Goal: Navigation & Orientation: Find specific page/section

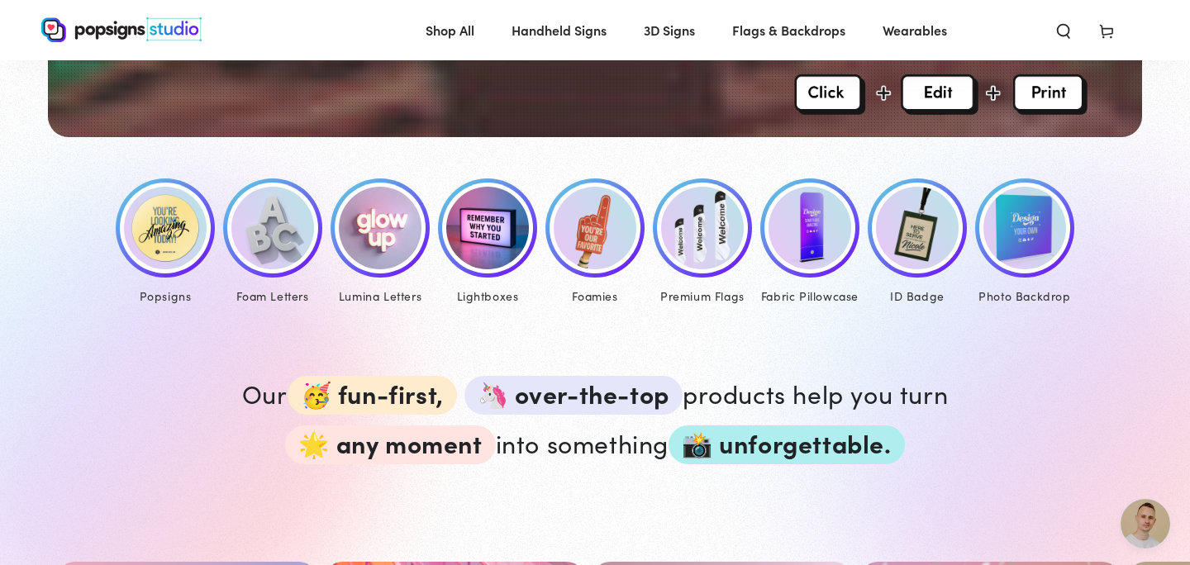
scroll to position [656, 0]
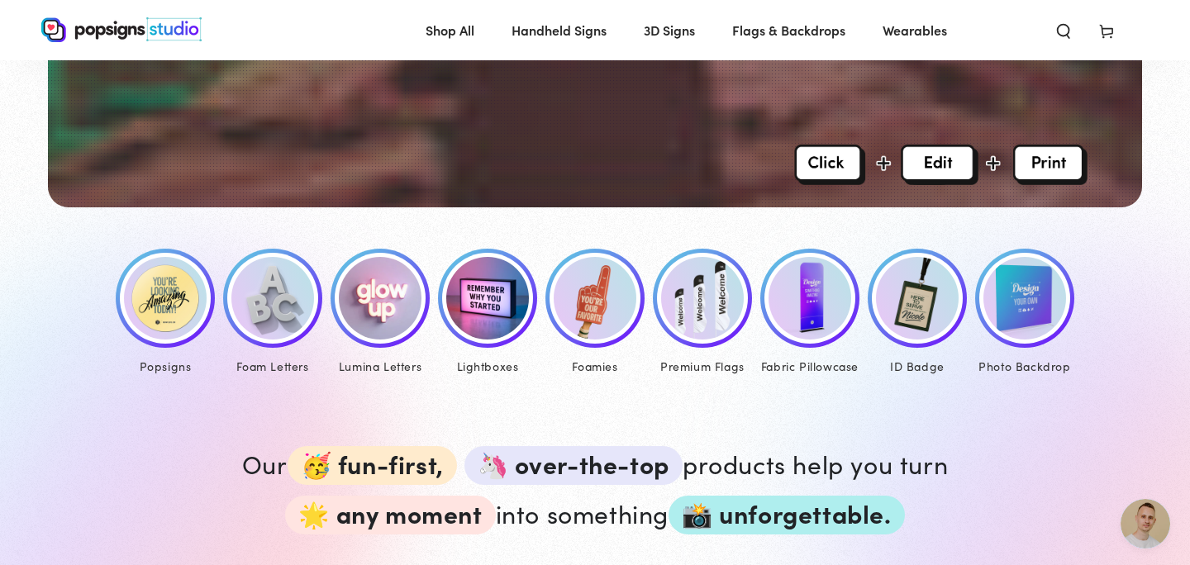
click at [150, 298] on img at bounding box center [165, 298] width 83 height 83
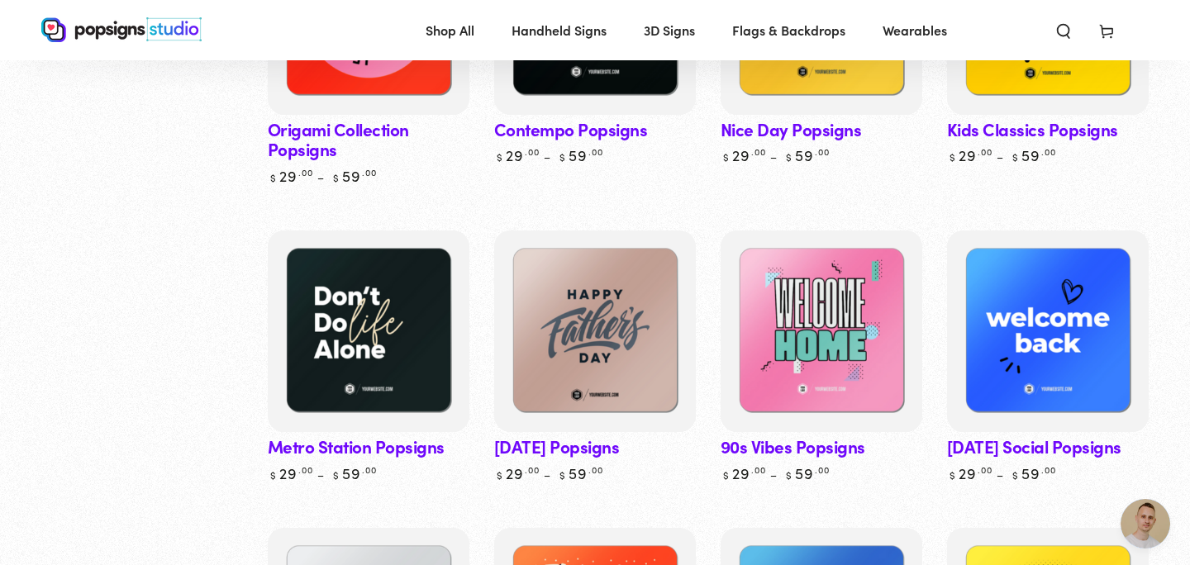
scroll to position [957, 0]
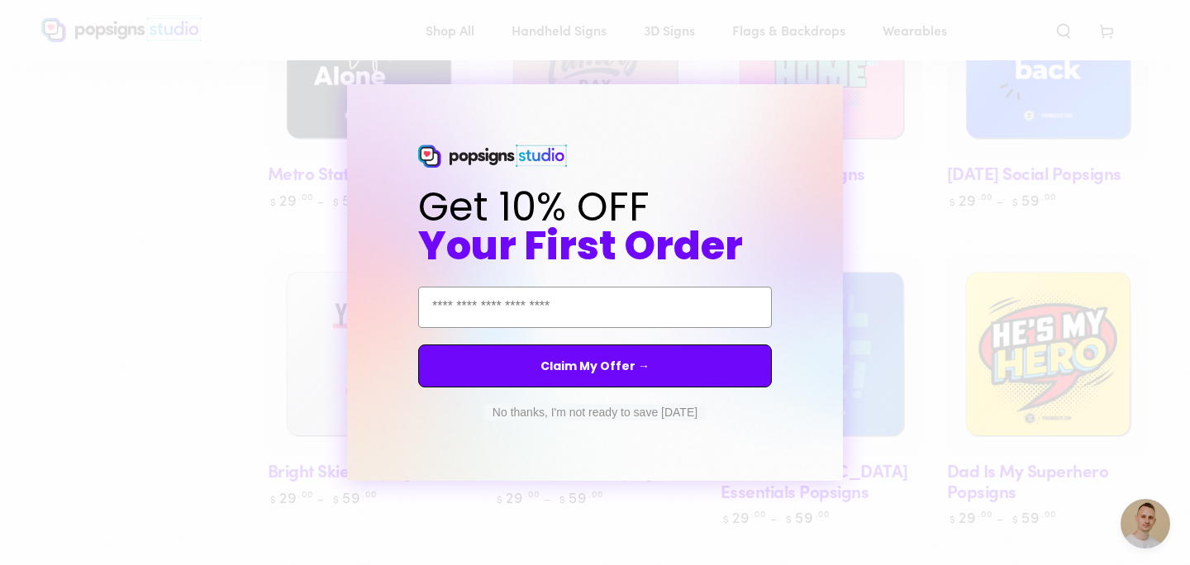
click at [556, 414] on button "No thanks, I'm not ready to save today" at bounding box center [595, 412] width 222 height 17
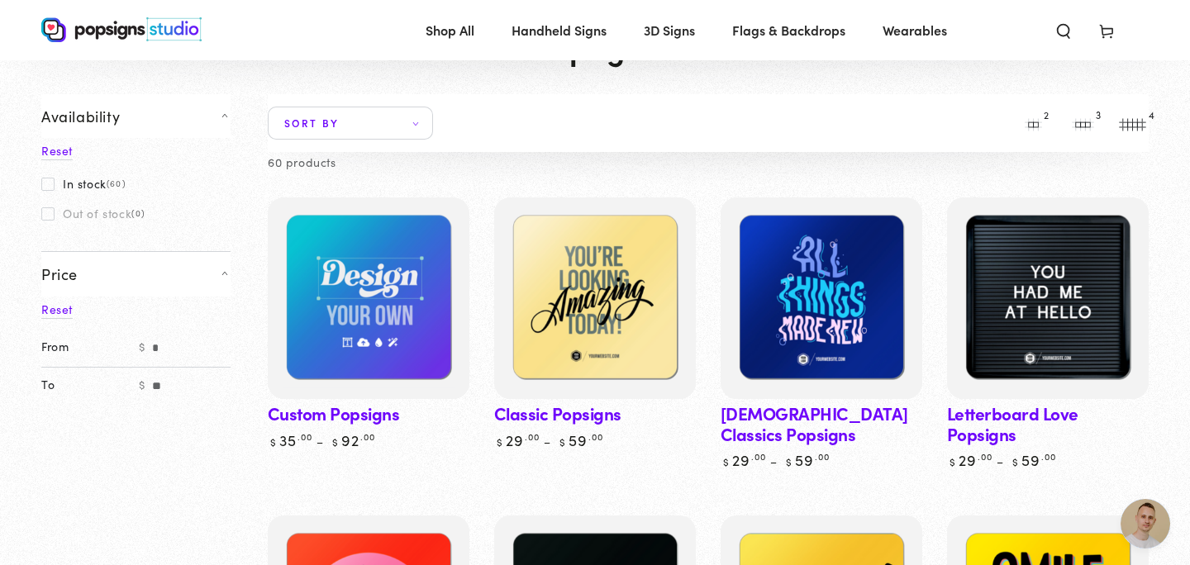
scroll to position [0, 0]
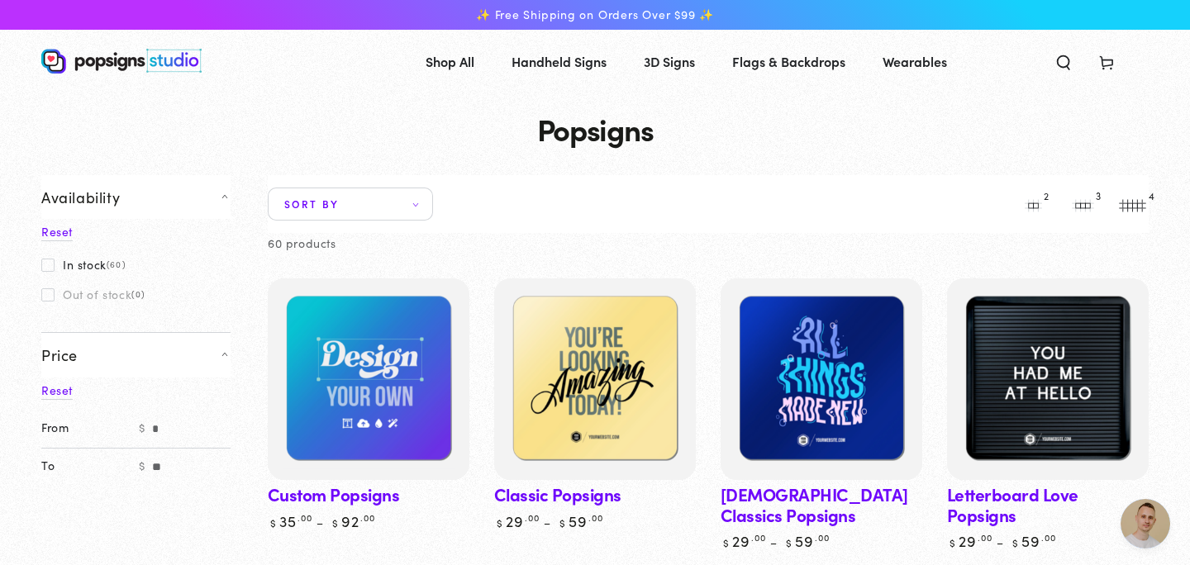
click at [384, 213] on span "Sort by" at bounding box center [350, 204] width 165 height 33
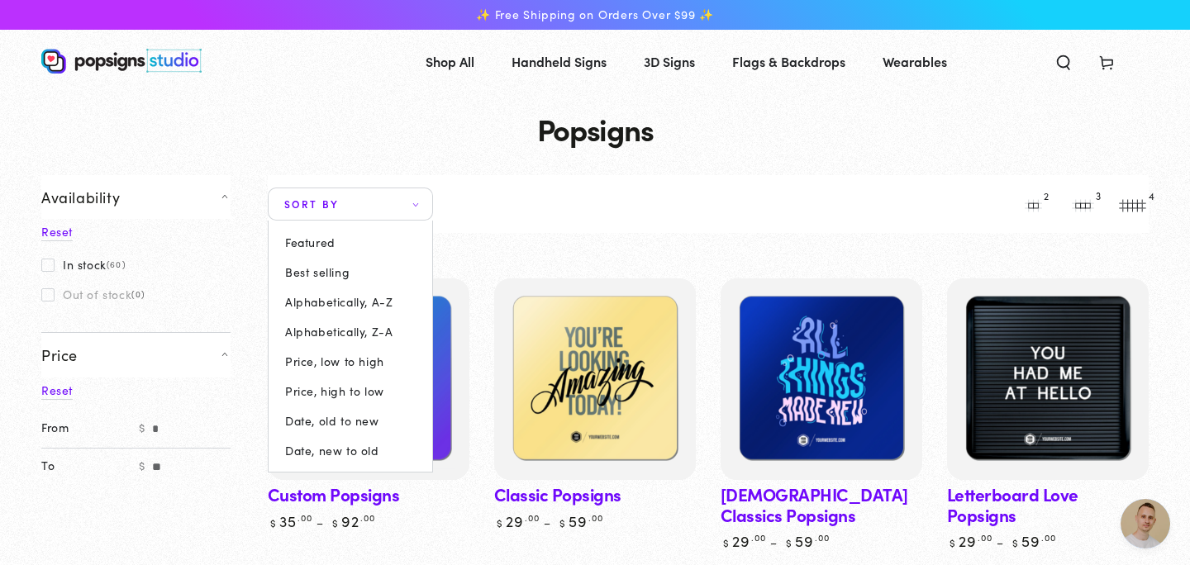
click at [387, 210] on summary "Sort by" at bounding box center [350, 204] width 165 height 33
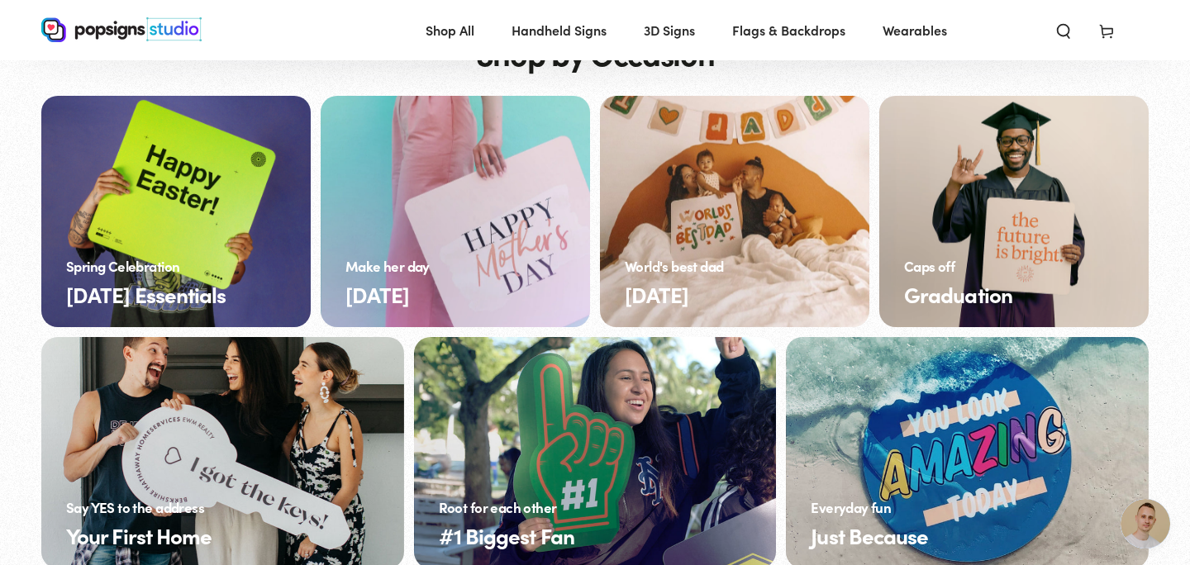
scroll to position [4984, 0]
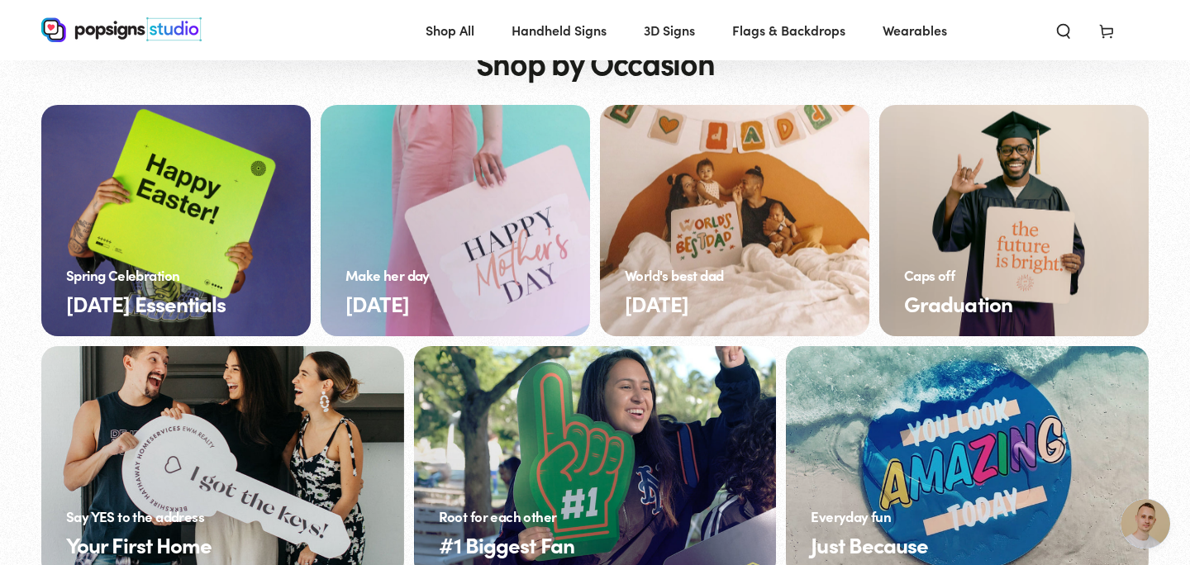
click at [944, 359] on link "Just Because" at bounding box center [967, 461] width 363 height 231
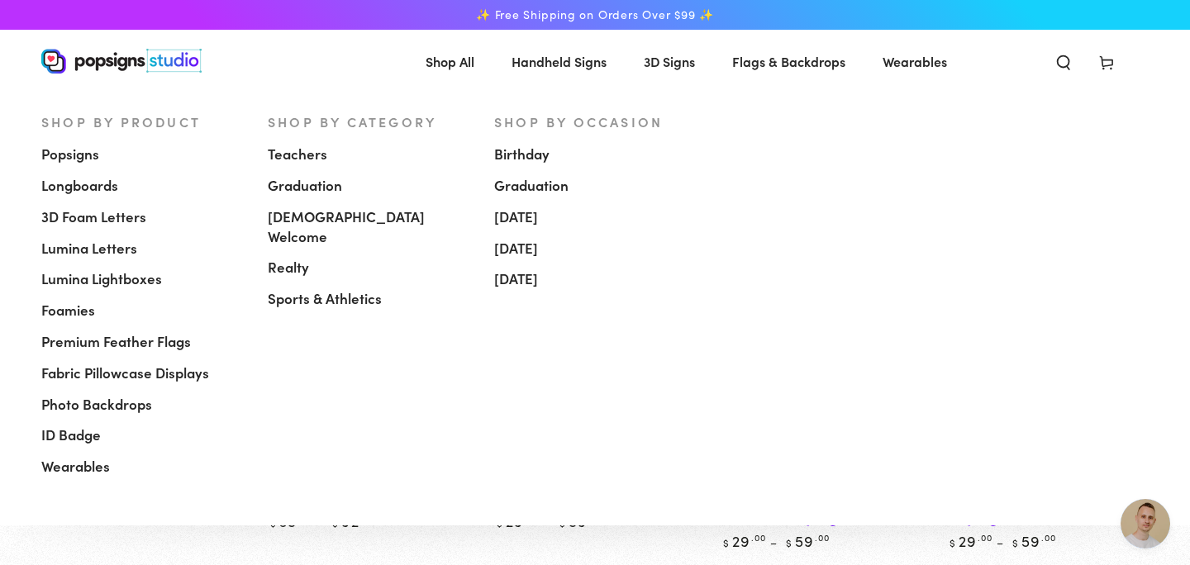
click at [344, 225] on span "[DEMOGRAPHIC_DATA] Welcome" at bounding box center [369, 227] width 202 height 40
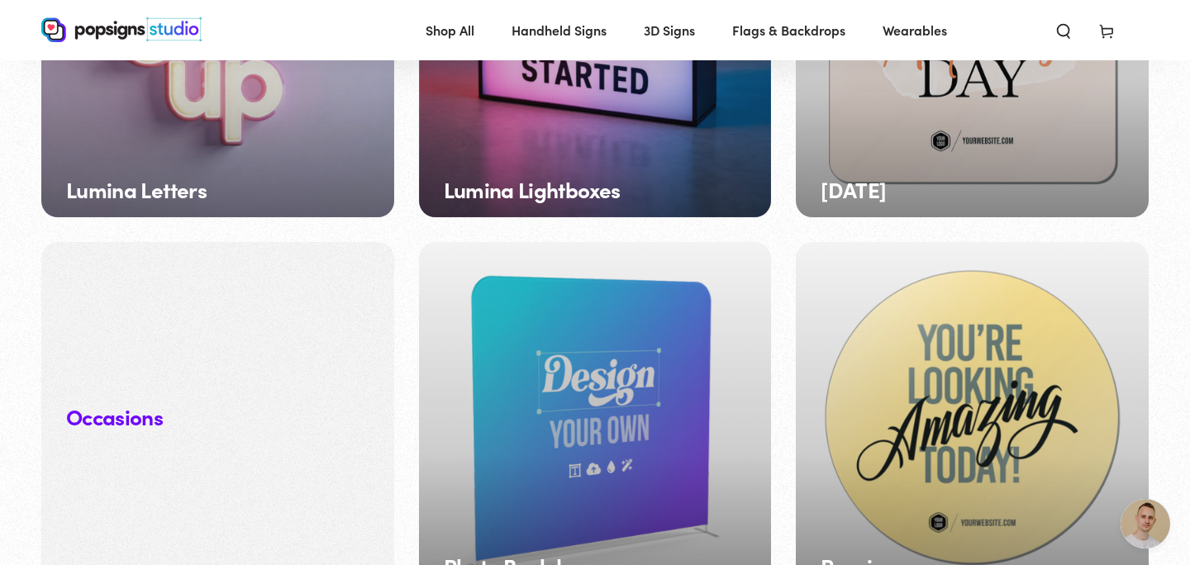
scroll to position [1484, 0]
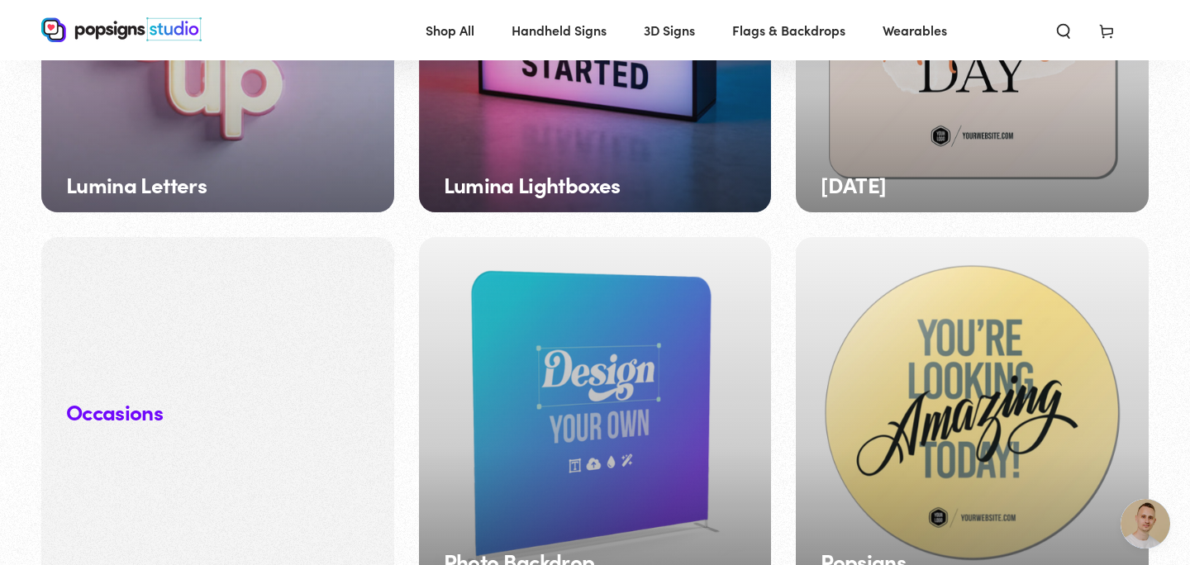
click at [935, 409] on div "Popsigns" at bounding box center [972, 413] width 353 height 353
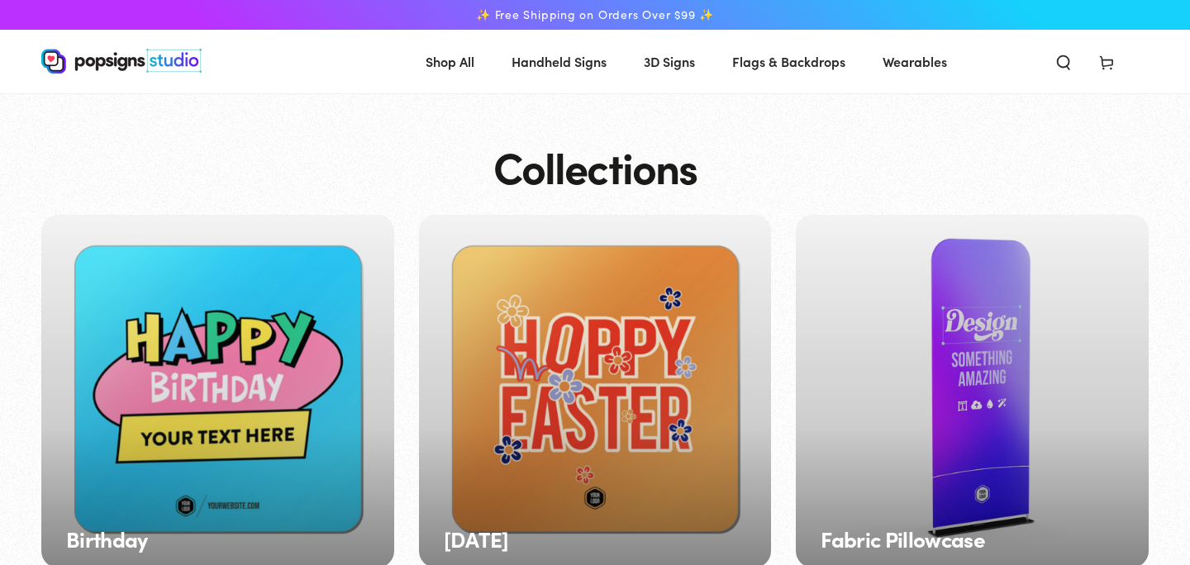
scroll to position [1487, 0]
